Goal: Task Accomplishment & Management: Complete application form

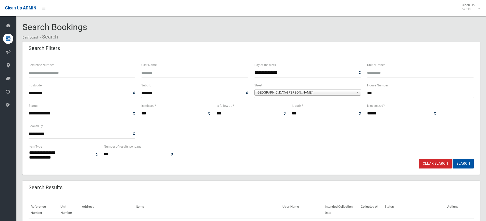
select select
click at [387, 90] on input "***" at bounding box center [420, 93] width 107 height 9
click at [427, 163] on link "Clear Search" at bounding box center [435, 163] width 33 height 9
select select
type input "**"
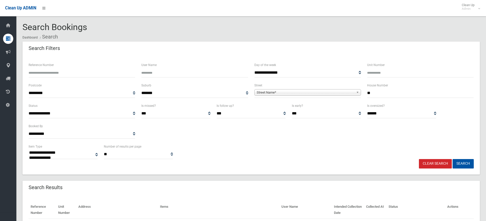
click at [354, 93] on link "Street Name*" at bounding box center [308, 92] width 107 height 6
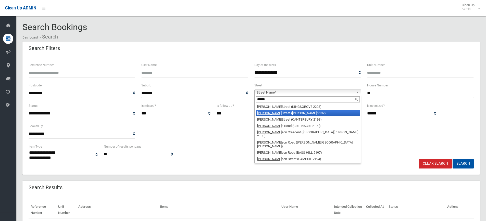
type input "******"
click at [298, 116] on li "Robert Street (BELMORE 2192)" at bounding box center [308, 113] width 104 height 6
drag, startPoint x: 298, startPoint y: 116, endPoint x: 324, endPoint y: 117, distance: 25.8
click at [298, 116] on select "*** ***** *********" at bounding box center [326, 113] width 69 height 9
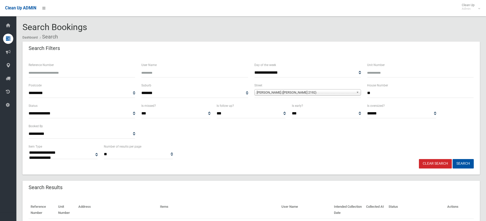
click at [451, 149] on div "**********" at bounding box center [252, 152] width 452 height 16
click at [470, 169] on button "Search" at bounding box center [463, 163] width 21 height 9
click at [468, 165] on button "Search" at bounding box center [463, 163] width 21 height 9
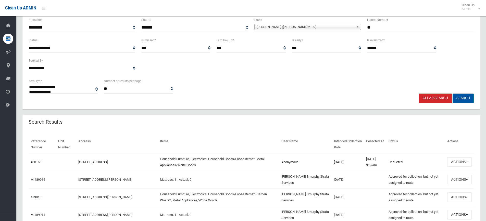
scroll to position [77, 0]
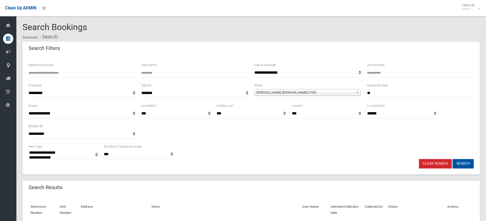
select select
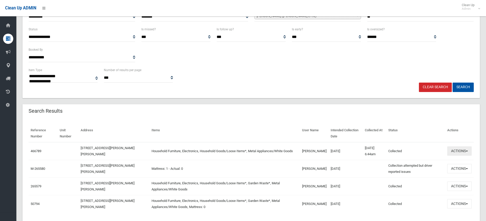
click at [456, 151] on button "Actions" at bounding box center [460, 151] width 25 height 9
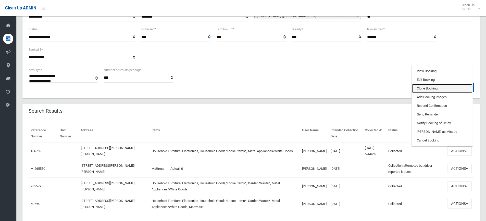
click at [436, 91] on link "Clone Booking" at bounding box center [442, 88] width 61 height 9
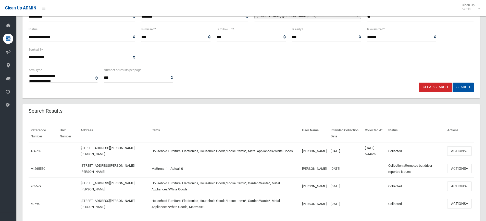
click at [34, 149] on td "466789" at bounding box center [43, 151] width 29 height 18
click at [37, 154] on td "466789" at bounding box center [43, 151] width 29 height 18
click at [38, 152] on link "466789" at bounding box center [36, 151] width 11 height 4
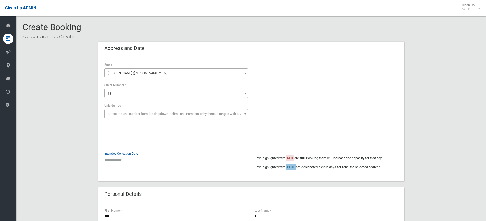
click at [121, 158] on input "text" at bounding box center [176, 159] width 144 height 9
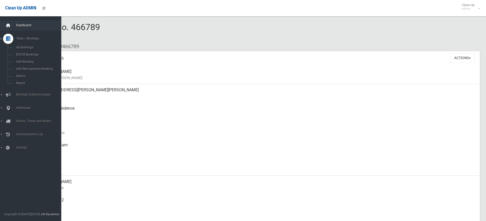
click at [11, 24] on div at bounding box center [8, 25] width 10 height 10
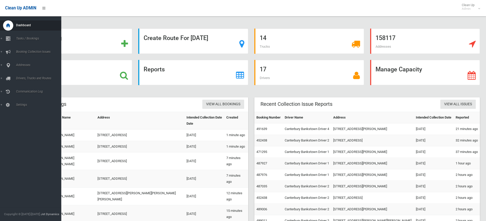
click at [30, 137] on div "Dashboard Tasks / Bookings All Bookings Today's Bookings Add Booking Add Retros…" at bounding box center [32, 118] width 65 height 205
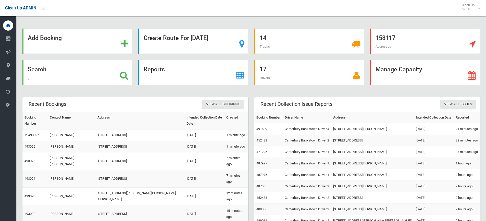
click at [80, 68] on div "Search" at bounding box center [77, 72] width 110 height 25
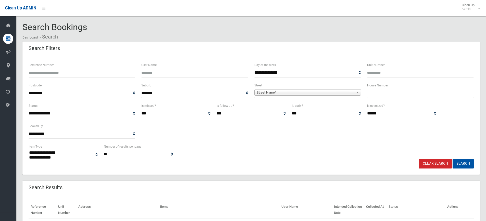
select select
click at [79, 73] on input "Reference Number" at bounding box center [82, 72] width 107 height 9
type input "******"
click at [453, 159] on button "Search" at bounding box center [463, 163] width 21 height 9
select select
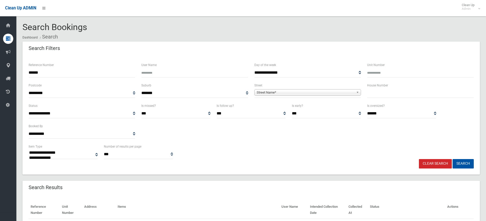
scroll to position [40, 0]
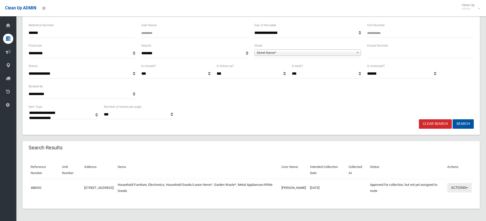
click at [457, 190] on button "Actions" at bounding box center [460, 187] width 25 height 9
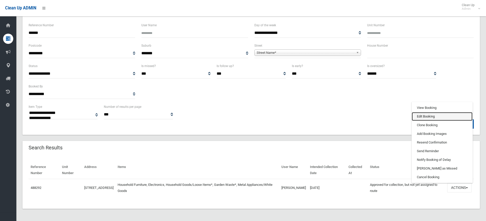
click at [432, 119] on link "Edit Booking" at bounding box center [442, 116] width 61 height 9
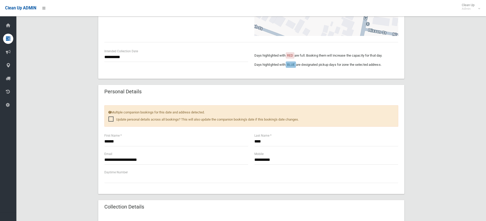
scroll to position [153, 0]
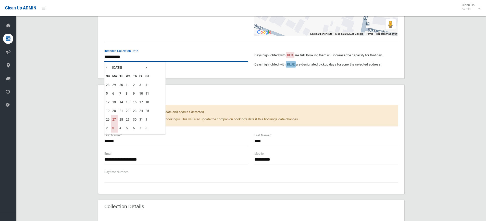
click at [126, 54] on input "**********" at bounding box center [176, 56] width 144 height 9
click at [148, 68] on th "»" at bounding box center [147, 67] width 6 height 9
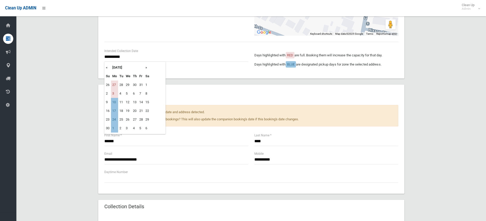
click at [108, 69] on th "«" at bounding box center [108, 67] width 6 height 9
click at [147, 67] on th "»" at bounding box center [147, 67] width 6 height 9
click at [113, 102] on td "10" at bounding box center [114, 102] width 7 height 9
type input "**********"
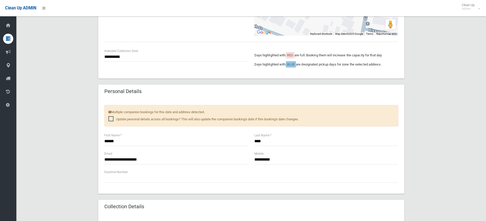
click at [76, 136] on div "**********" at bounding box center [251, 152] width 458 height 528
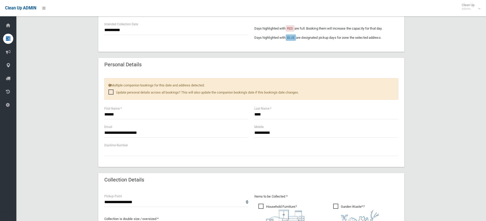
scroll to position [204, 0]
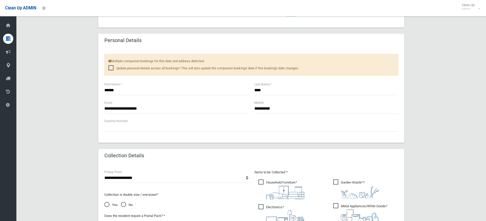
click at [418, 105] on div "**********" at bounding box center [251, 101] width 458 height 528
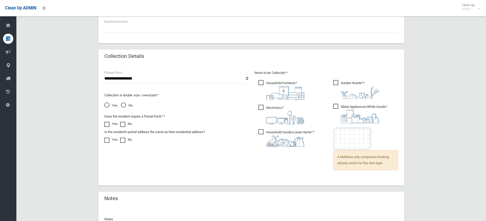
scroll to position [332, 0]
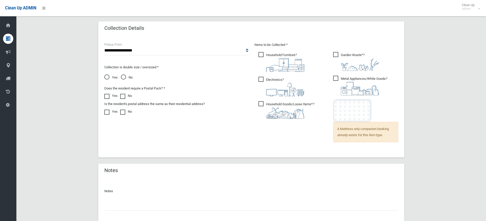
click at [361, 143] on ul "Garden Waste* ?" at bounding box center [363, 100] width 69 height 98
click at [361, 134] on span "A Mattress only companion booking already exists for this item type." at bounding box center [365, 132] width 65 height 20
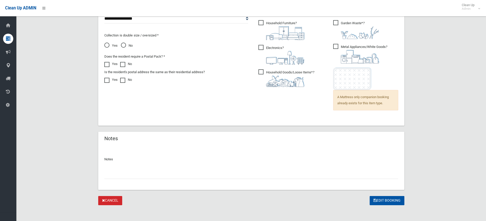
scroll to position [366, 0]
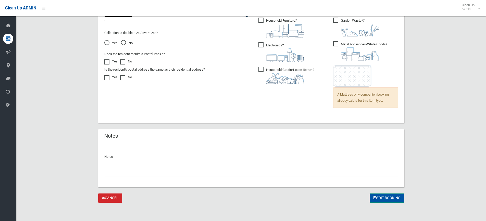
click at [399, 198] on button "Edit Booking" at bounding box center [387, 198] width 35 height 9
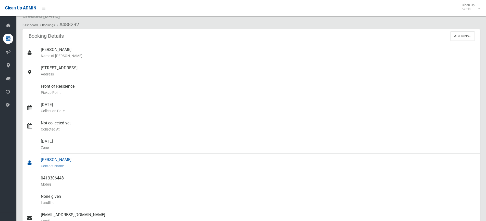
scroll to position [51, 0]
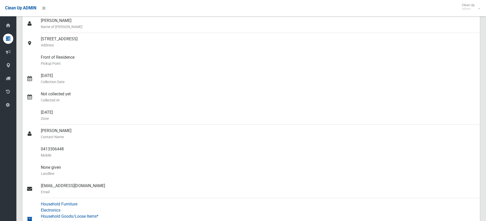
drag, startPoint x: 125, startPoint y: 205, endPoint x: 125, endPoint y: 208, distance: 2.7
click at [125, 207] on div "Household Furniture Electronics Household Goods/Loose Items* Garden Waste* Meta…" at bounding box center [258, 219] width 435 height 43
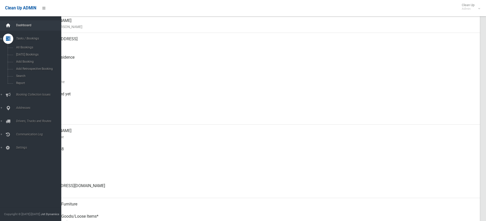
click at [11, 27] on div at bounding box center [8, 25] width 10 height 10
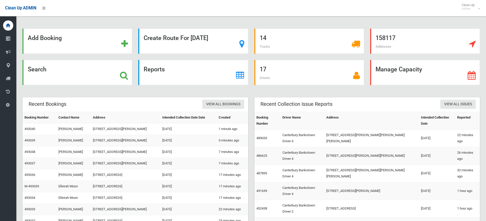
click at [44, 68] on strong "Search" at bounding box center [37, 69] width 19 height 7
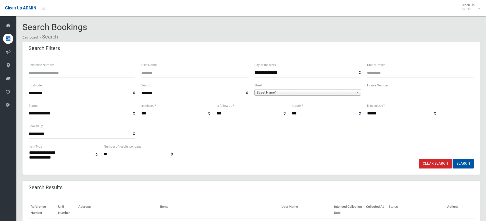
select select
click at [401, 91] on input "text" at bounding box center [420, 93] width 107 height 9
type input "**"
click at [278, 95] on span "Street Name*" at bounding box center [306, 93] width 98 height 6
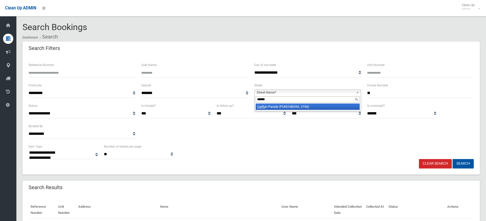
type input "******"
click at [268, 106] on li "Carlto n Parade (PUNCHBOWL 2196)" at bounding box center [308, 107] width 104 height 6
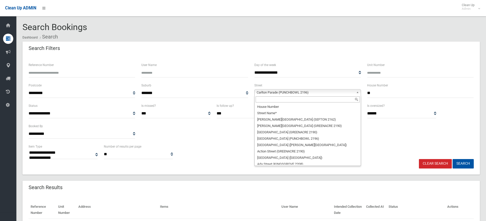
scroll to position [2582, 0]
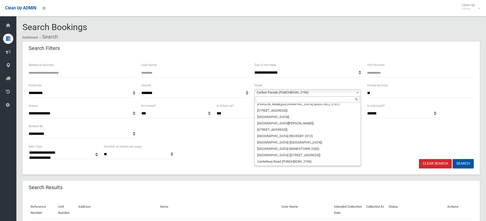
click at [462, 169] on div "**********" at bounding box center [251, 115] width 458 height 119
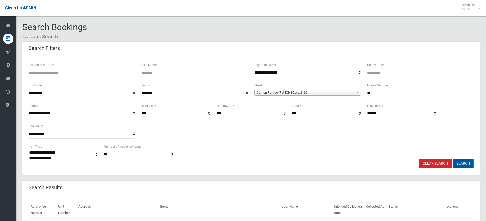
click at [464, 164] on button "Search" at bounding box center [463, 163] width 21 height 9
click at [467, 170] on div "**********" at bounding box center [251, 115] width 458 height 119
click at [465, 164] on button "Search" at bounding box center [463, 163] width 21 height 9
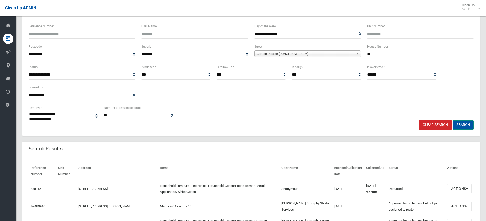
scroll to position [51, 0]
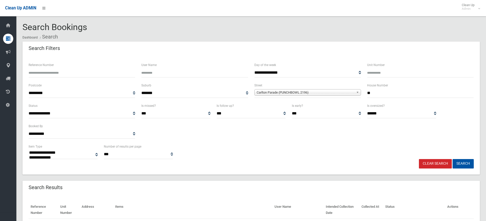
select select
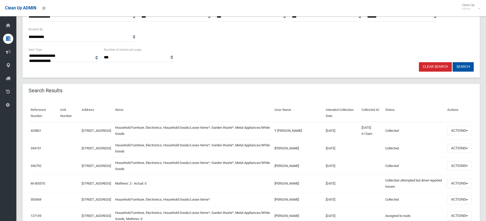
scroll to position [102, 0]
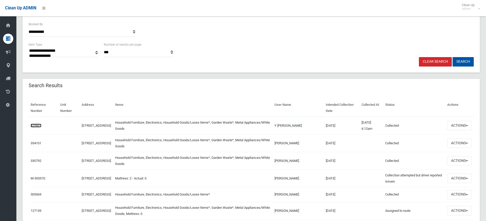
click at [34, 125] on link "429801" at bounding box center [36, 126] width 11 height 4
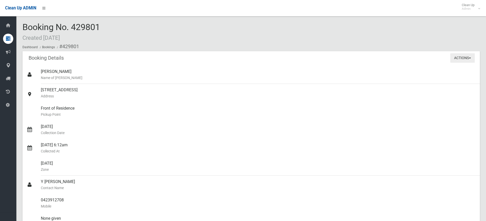
click at [455, 60] on button "Actions" at bounding box center [463, 57] width 25 height 9
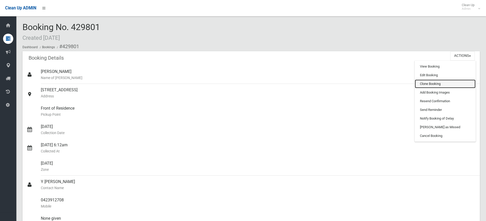
click at [449, 82] on link "Clone Booking" at bounding box center [445, 84] width 61 height 9
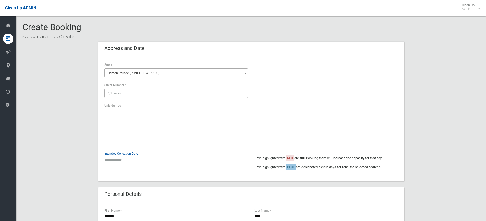
click at [114, 157] on input "text" at bounding box center [176, 159] width 144 height 9
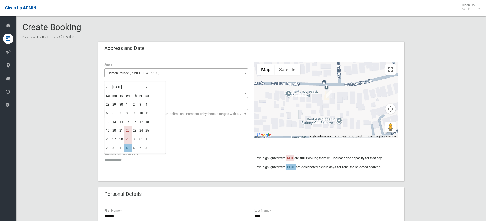
click at [146, 87] on th "»" at bounding box center [147, 87] width 6 height 9
click at [128, 141] on td "26" at bounding box center [128, 139] width 7 height 9
type input "**********"
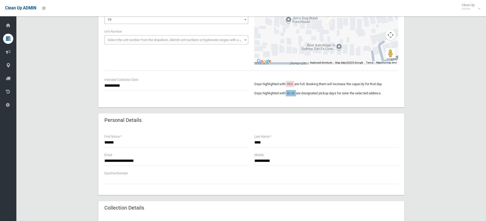
scroll to position [77, 0]
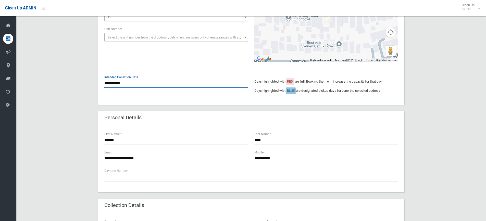
click at [145, 87] on input "**********" at bounding box center [176, 83] width 144 height 9
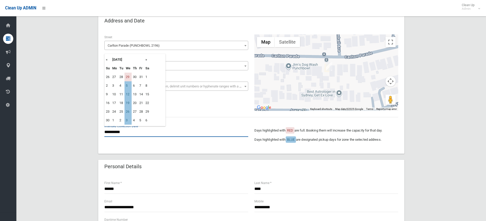
scroll to position [26, 0]
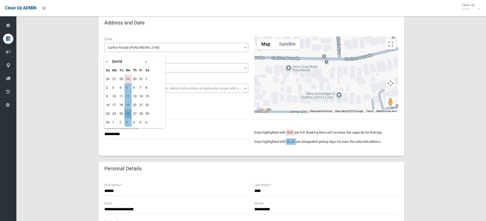
click at [128, 114] on td "26" at bounding box center [128, 114] width 7 height 9
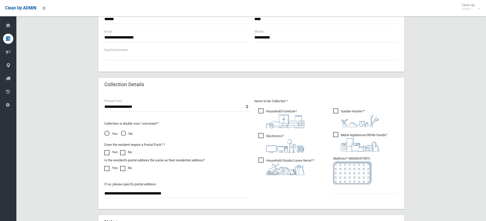
scroll to position [230, 0]
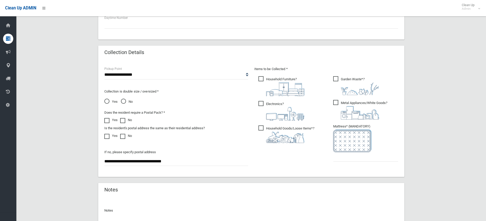
click at [347, 165] on ul "Garden Waste* ?" at bounding box center [363, 120] width 69 height 90
click at [347, 159] on input "text" at bounding box center [365, 156] width 65 height 9
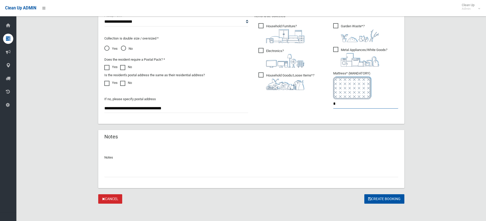
scroll to position [284, 0]
type input "*"
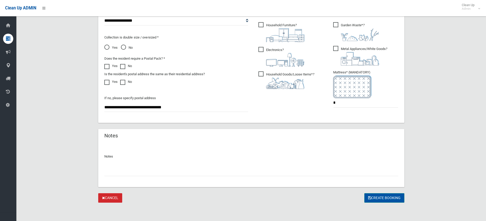
click at [382, 199] on button "Create Booking" at bounding box center [385, 198] width 40 height 9
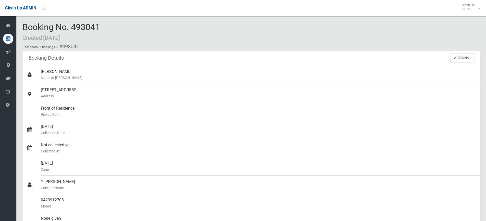
drag, startPoint x: 90, startPoint y: 25, endPoint x: 70, endPoint y: 20, distance: 20.6
click at [70, 20] on div "Booking No. 493041 Created [DATE] Dashboard Bookings #493041 Booking Details Ac…" at bounding box center [251, 203] width 470 height 394
click at [123, 199] on div "0423912708 Mobile" at bounding box center [258, 203] width 435 height 18
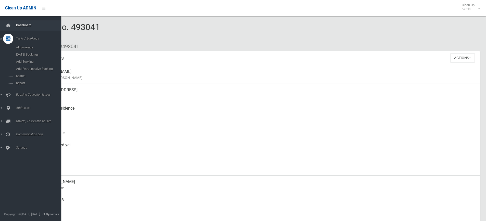
click at [15, 24] on span "Dashboard" at bounding box center [40, 25] width 51 height 4
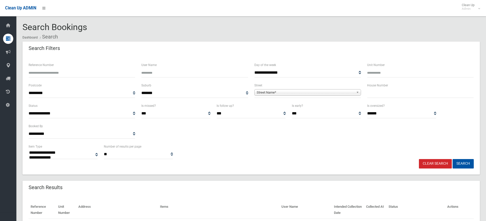
select select
click at [398, 100] on div "House Number" at bounding box center [420, 92] width 113 height 20
click at [396, 94] on input "text" at bounding box center [420, 93] width 107 height 9
type input "**"
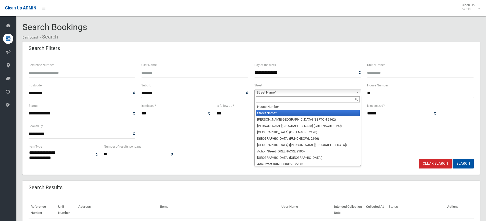
click at [333, 95] on span "Street Name*" at bounding box center [306, 93] width 98 height 6
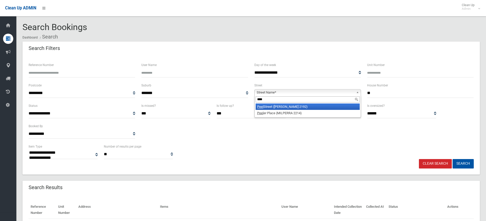
type input "****"
click at [291, 105] on li "Peel Street (BELMORE 2192)" at bounding box center [308, 107] width 104 height 6
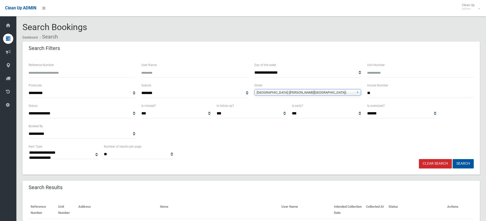
click at [458, 161] on button "Search" at bounding box center [463, 163] width 21 height 9
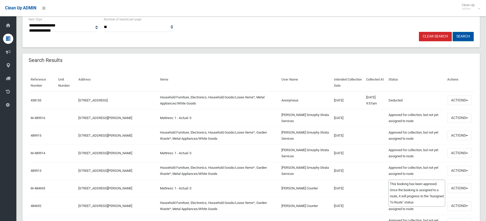
scroll to position [128, 0]
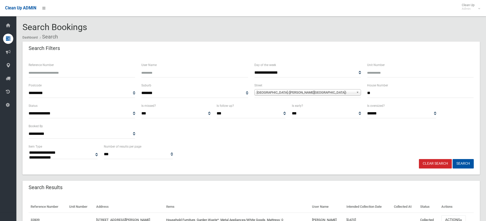
select select
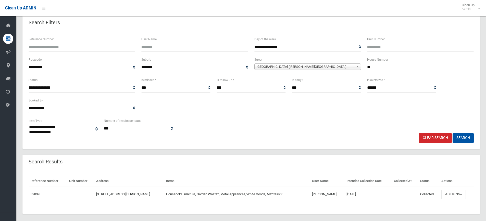
scroll to position [31, 0]
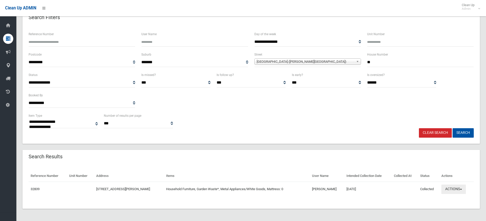
click at [448, 189] on button "Actions" at bounding box center [454, 189] width 25 height 9
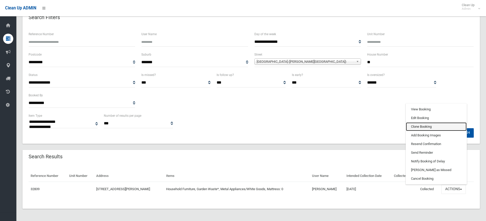
click at [420, 127] on link "Clone Booking" at bounding box center [436, 127] width 61 height 9
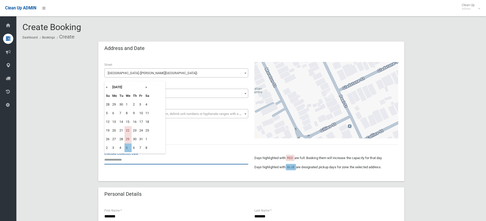
click at [139, 161] on input "text" at bounding box center [176, 159] width 144 height 9
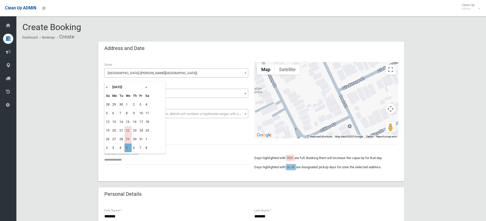
click at [128, 150] on td "5" at bounding box center [128, 148] width 7 height 9
type input "**********"
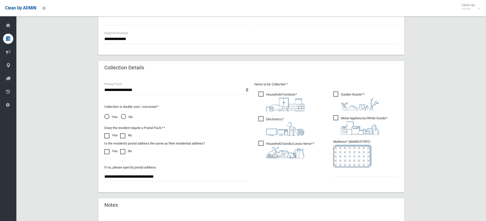
scroll to position [230, 0]
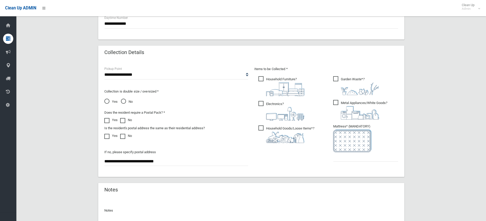
click at [276, 107] on span "Electronics ?" at bounding box center [282, 111] width 46 height 20
click at [273, 132] on img at bounding box center [285, 137] width 38 height 11
click at [349, 160] on input "text" at bounding box center [365, 156] width 65 height 9
click at [448, 123] on div "**********" at bounding box center [251, 34] width 458 height 445
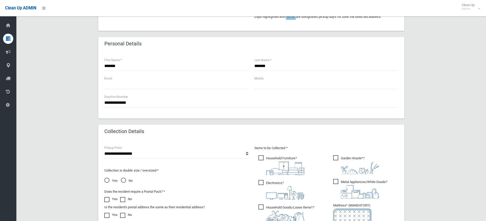
scroll to position [102, 0]
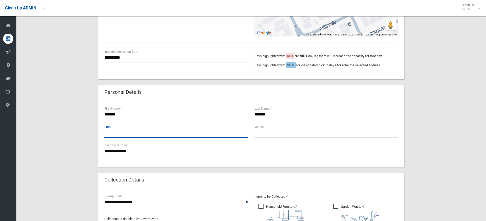
click at [226, 135] on input "text" at bounding box center [176, 132] width 144 height 9
click at [270, 136] on input "text" at bounding box center [327, 132] width 144 height 9
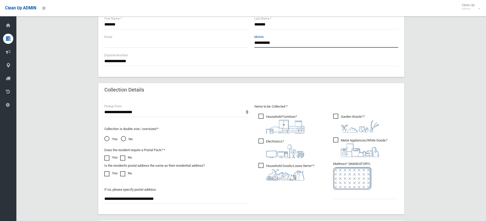
scroll to position [204, 0]
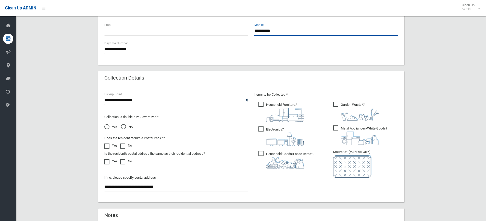
type input "**********"
click at [376, 182] on input "text" at bounding box center [365, 182] width 65 height 9
type input "*"
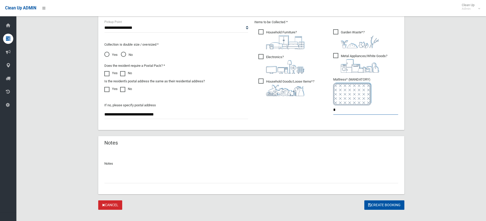
scroll to position [281, 0]
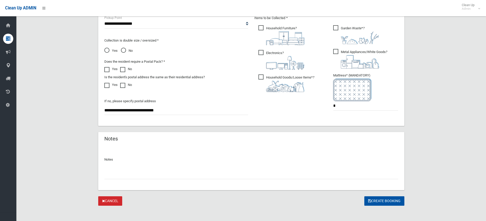
click at [104, 52] on span "Yes" at bounding box center [110, 51] width 13 height 6
click at [378, 199] on button "Create Booking" at bounding box center [385, 201] width 40 height 9
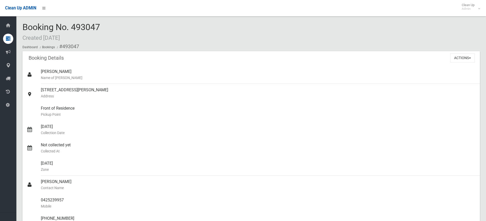
drag, startPoint x: 122, startPoint y: 27, endPoint x: 71, endPoint y: 23, distance: 51.7
click at [71, 23] on div "Booking No. 493047 Created [DATE] Dashboard Bookings #493047" at bounding box center [251, 36] width 458 height 29
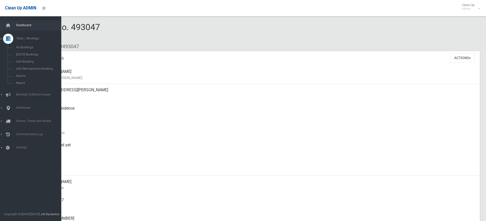
click at [18, 25] on span "Dashboard" at bounding box center [40, 25] width 51 height 4
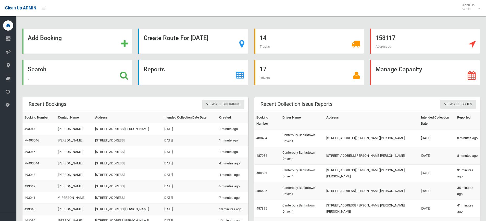
click at [64, 74] on div "Search" at bounding box center [77, 72] width 110 height 25
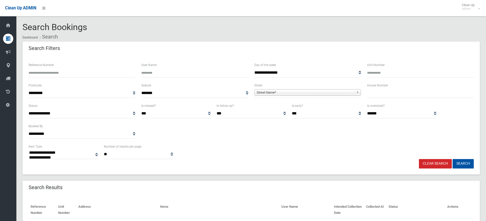
select select
click at [375, 94] on input "text" at bounding box center [420, 93] width 107 height 9
type input "***"
click at [317, 92] on span "Street Name*" at bounding box center [306, 93] width 98 height 6
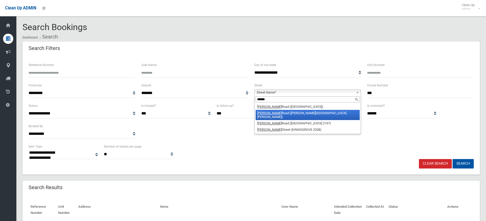
type input "******"
click at [305, 111] on li "Miller Road (CHESTER HILL 2162)" at bounding box center [308, 115] width 104 height 10
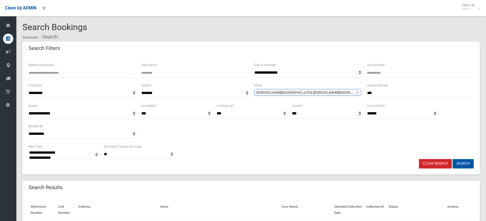
click at [464, 164] on button "Search" at bounding box center [463, 163] width 21 height 9
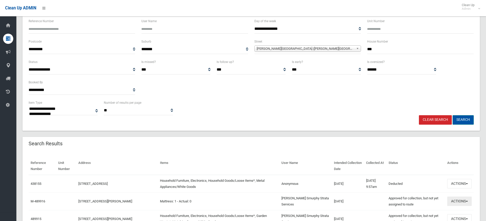
scroll to position [102, 0]
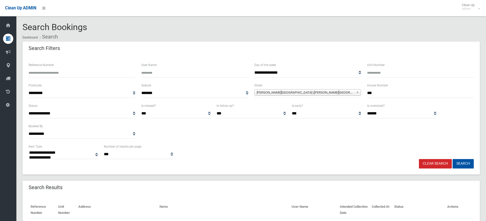
select select
drag, startPoint x: 402, startPoint y: 97, endPoint x: 344, endPoint y: 95, distance: 57.7
click at [347, 95] on div "**********" at bounding box center [252, 92] width 452 height 20
type input "***"
click at [453, 159] on button "Search" at bounding box center [463, 163] width 21 height 9
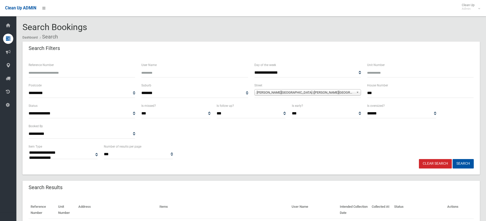
click at [444, 165] on link "Clear Search" at bounding box center [435, 163] width 33 height 9
select select
click at [404, 94] on input "text" at bounding box center [420, 93] width 107 height 9
type input "*"
type input "**"
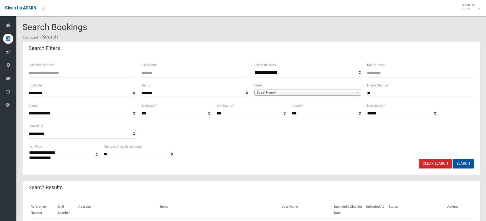
click at [344, 93] on span "Street Name*" at bounding box center [306, 93] width 98 height 6
type input "*****"
click at [321, 108] on li "Shadf orth Street (WILEY PARK 2195)" at bounding box center [308, 107] width 104 height 6
click at [470, 162] on button "Search" at bounding box center [463, 163] width 21 height 9
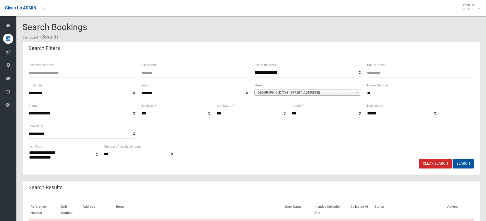
select select
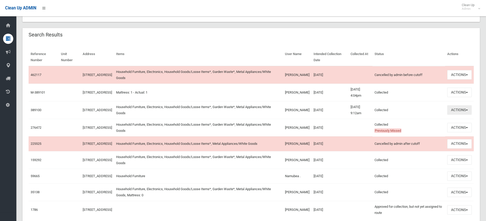
scroll to position [153, 0]
click at [465, 79] on button "Actions" at bounding box center [460, 74] width 25 height 9
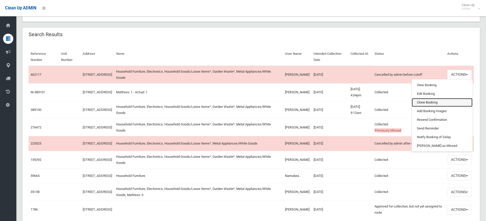
click at [430, 104] on link "Clone Booking" at bounding box center [442, 102] width 61 height 9
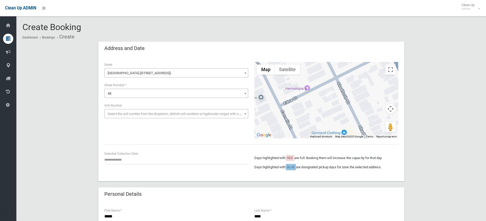
click at [118, 153] on div "Intended Collection Date" at bounding box center [176, 158] width 144 height 14
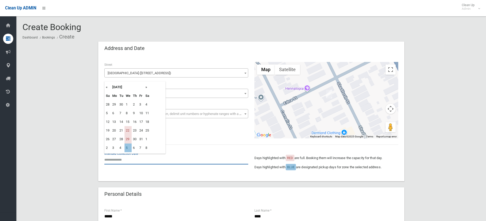
click at [117, 160] on input "text" at bounding box center [176, 159] width 144 height 9
click at [127, 149] on td "5" at bounding box center [128, 148] width 7 height 9
type input "**********"
click at [183, 161] on input "**********" at bounding box center [176, 159] width 144 height 9
click at [126, 115] on td "5" at bounding box center [128, 113] width 7 height 9
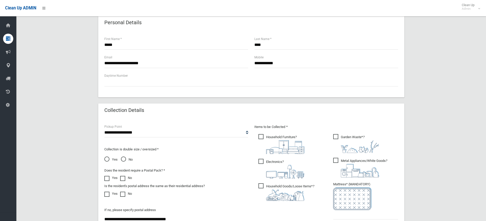
scroll to position [179, 0]
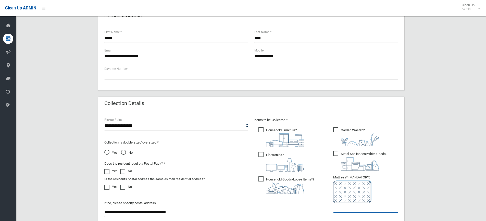
click at [365, 209] on input "text" at bounding box center [365, 208] width 65 height 9
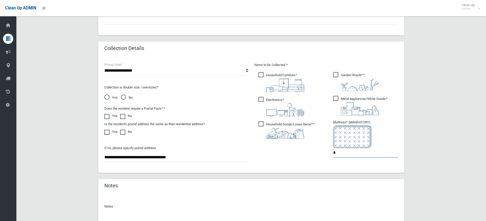
scroll to position [284, 0]
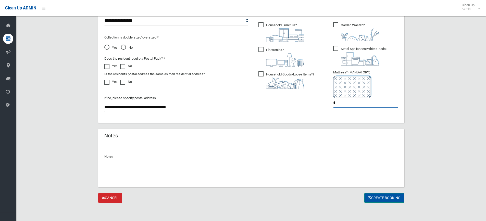
type input "*"
click at [386, 199] on button "Create Booking" at bounding box center [385, 198] width 40 height 9
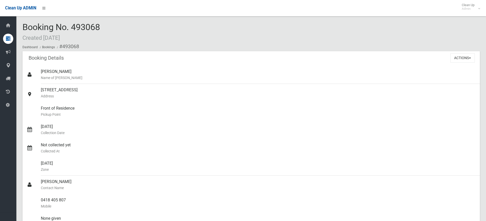
click at [117, 23] on div "Booking No. 493068 Created [DATE] Dashboard Bookings #493068" at bounding box center [251, 36] width 458 height 29
drag, startPoint x: 101, startPoint y: 25, endPoint x: 72, endPoint y: 24, distance: 29.1
click at [72, 24] on div "Booking No. 493068 Created [DATE] Dashboard Bookings #493068" at bounding box center [251, 36] width 458 height 29
